Goal: Find specific fact: Find specific fact

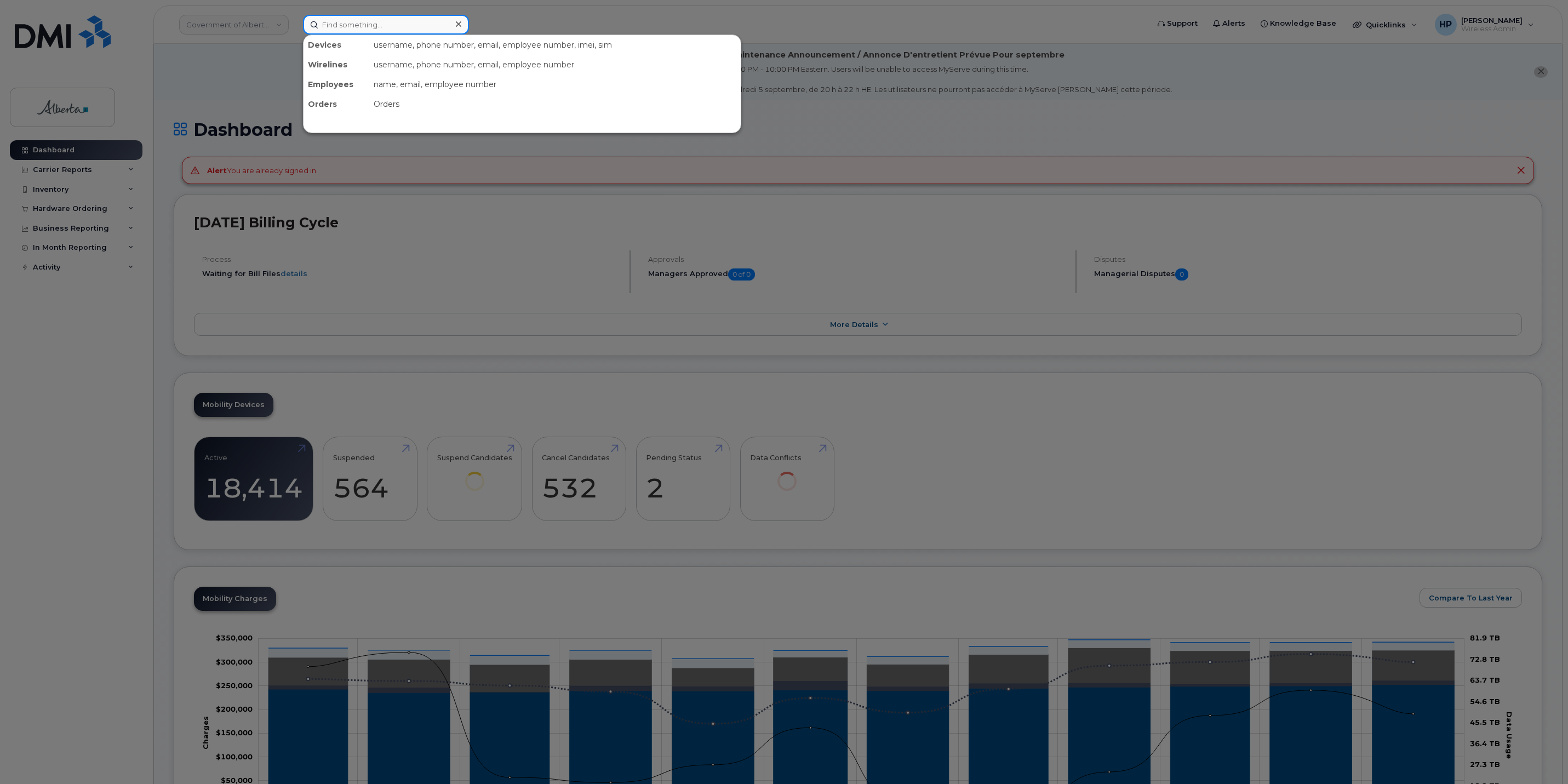
click at [328, 27] on input at bounding box center [386, 24] width 166 height 20
paste input "5873350923"
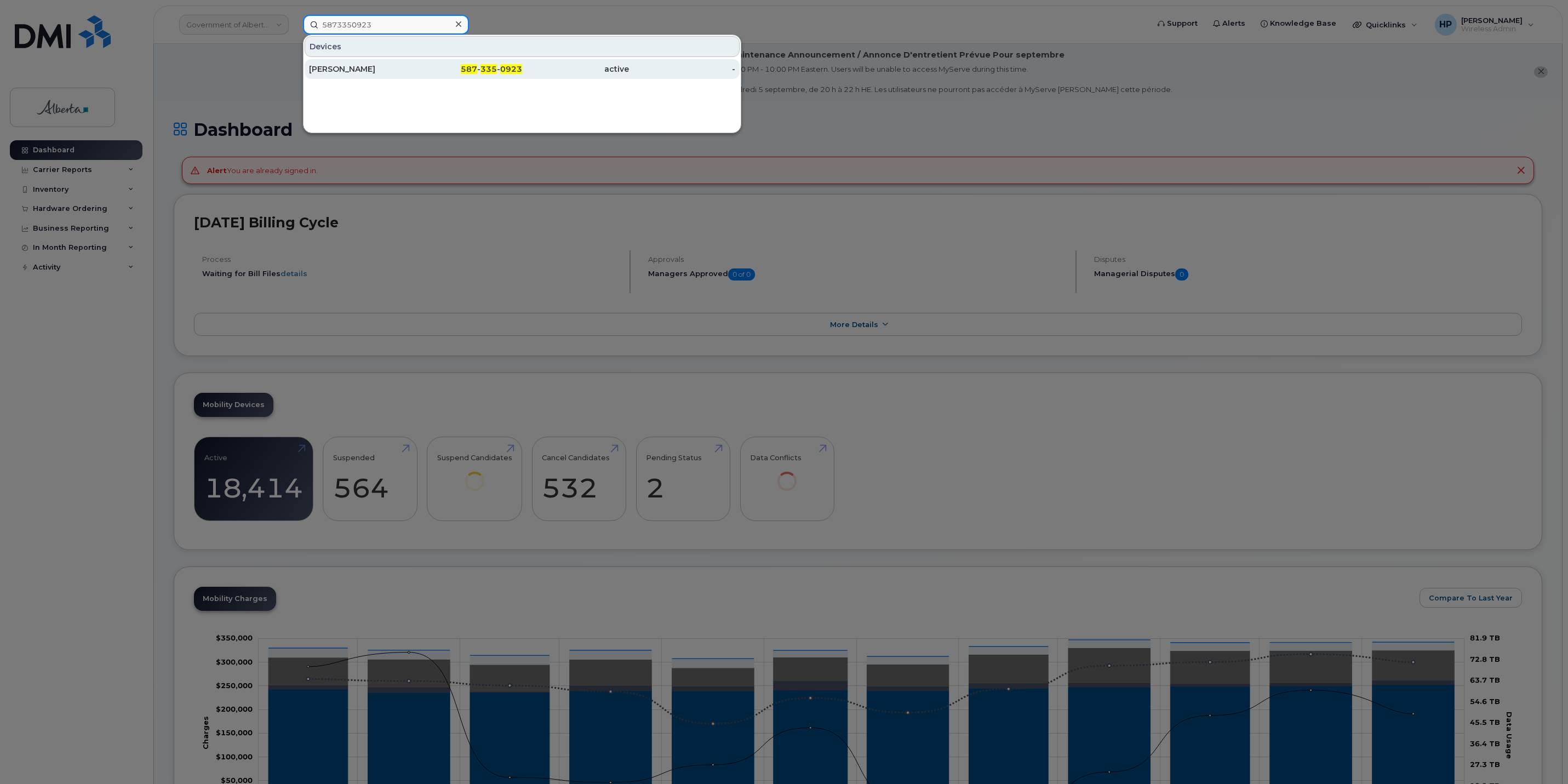
type input "5873350923"
click at [331, 66] on div "[PERSON_NAME]" at bounding box center [363, 69] width 107 height 11
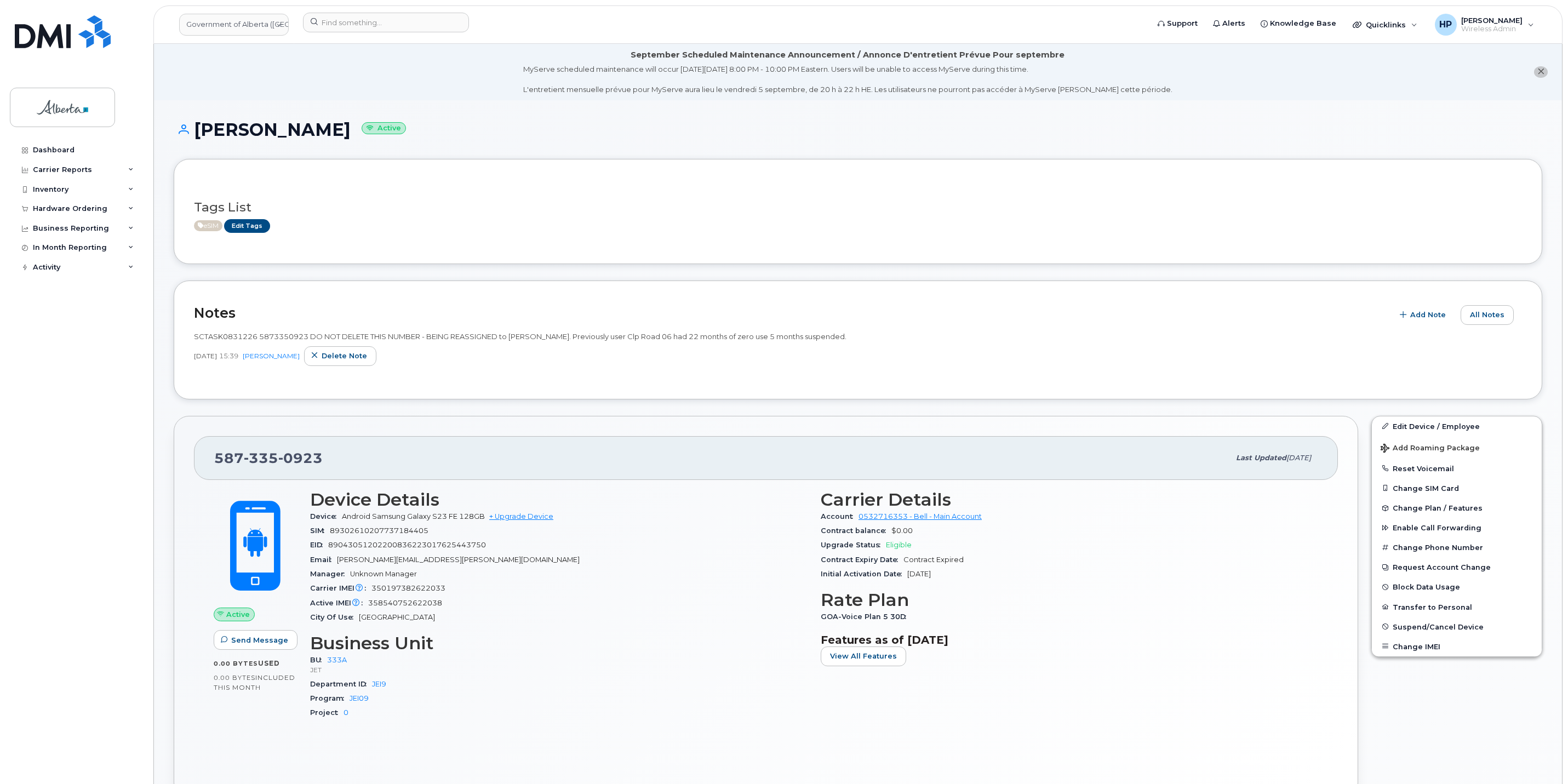
click at [295, 366] on div "[DATE] 15:39 [PERSON_NAME] Delete note" at bounding box center [858, 356] width 1328 height 20
drag, startPoint x: 328, startPoint y: 458, endPoint x: 165, endPoint y: 468, distance: 163.3
copy span "[PHONE_NUMBER]"
